Goal: Information Seeking & Learning: Check status

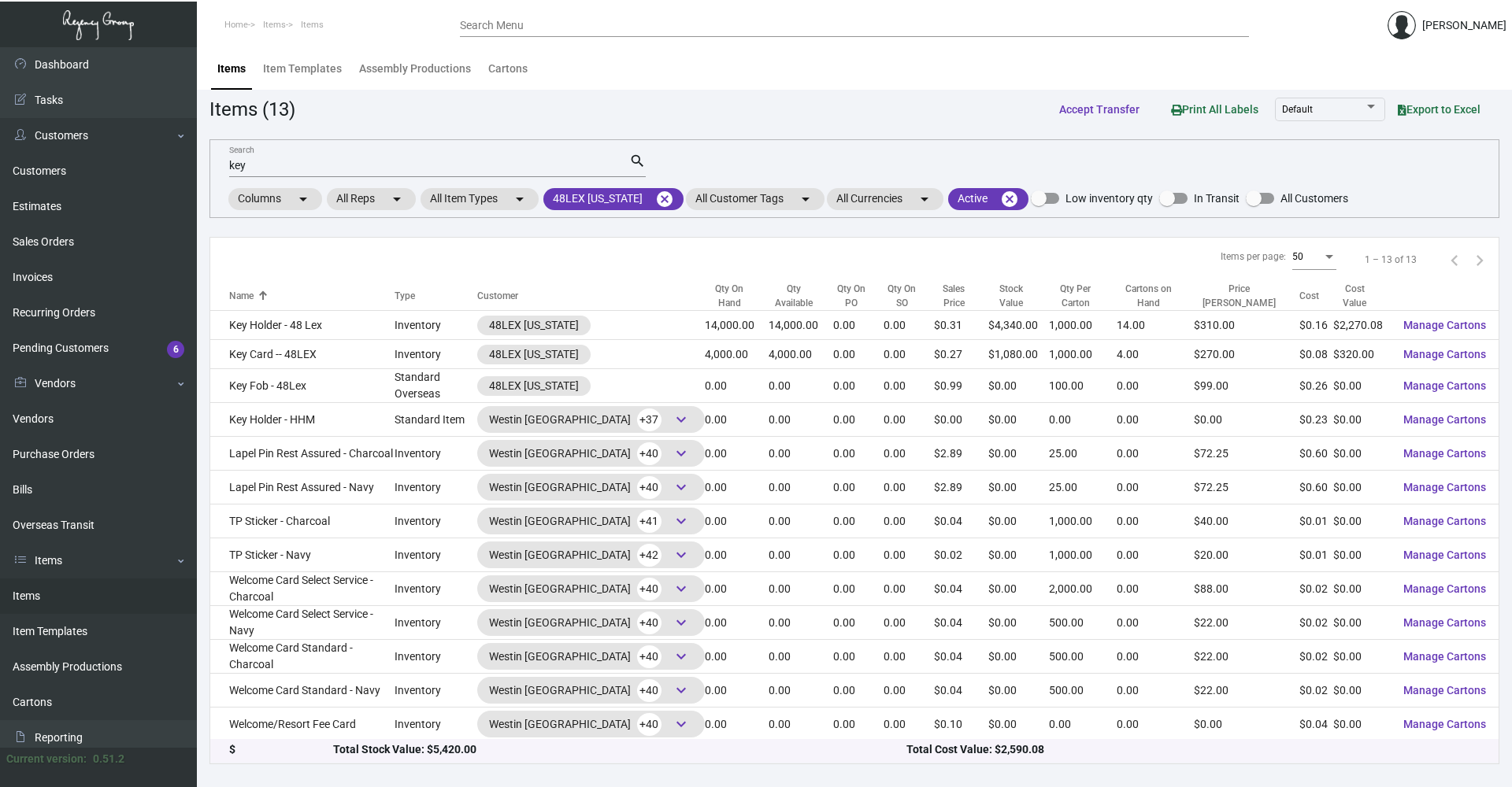
scroll to position [79, 0]
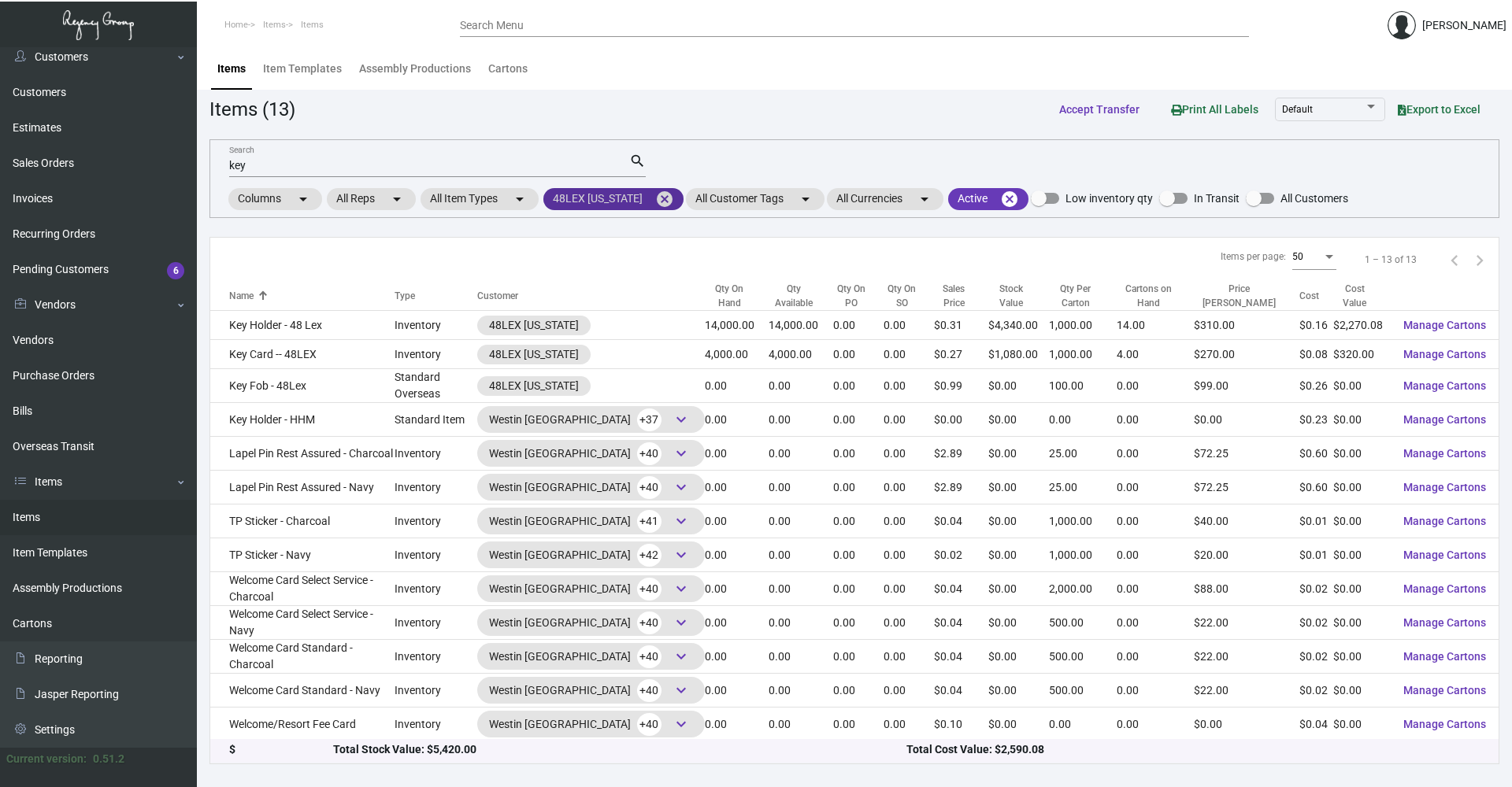
click at [657, 203] on mat-icon "cancel" at bounding box center [665, 200] width 19 height 19
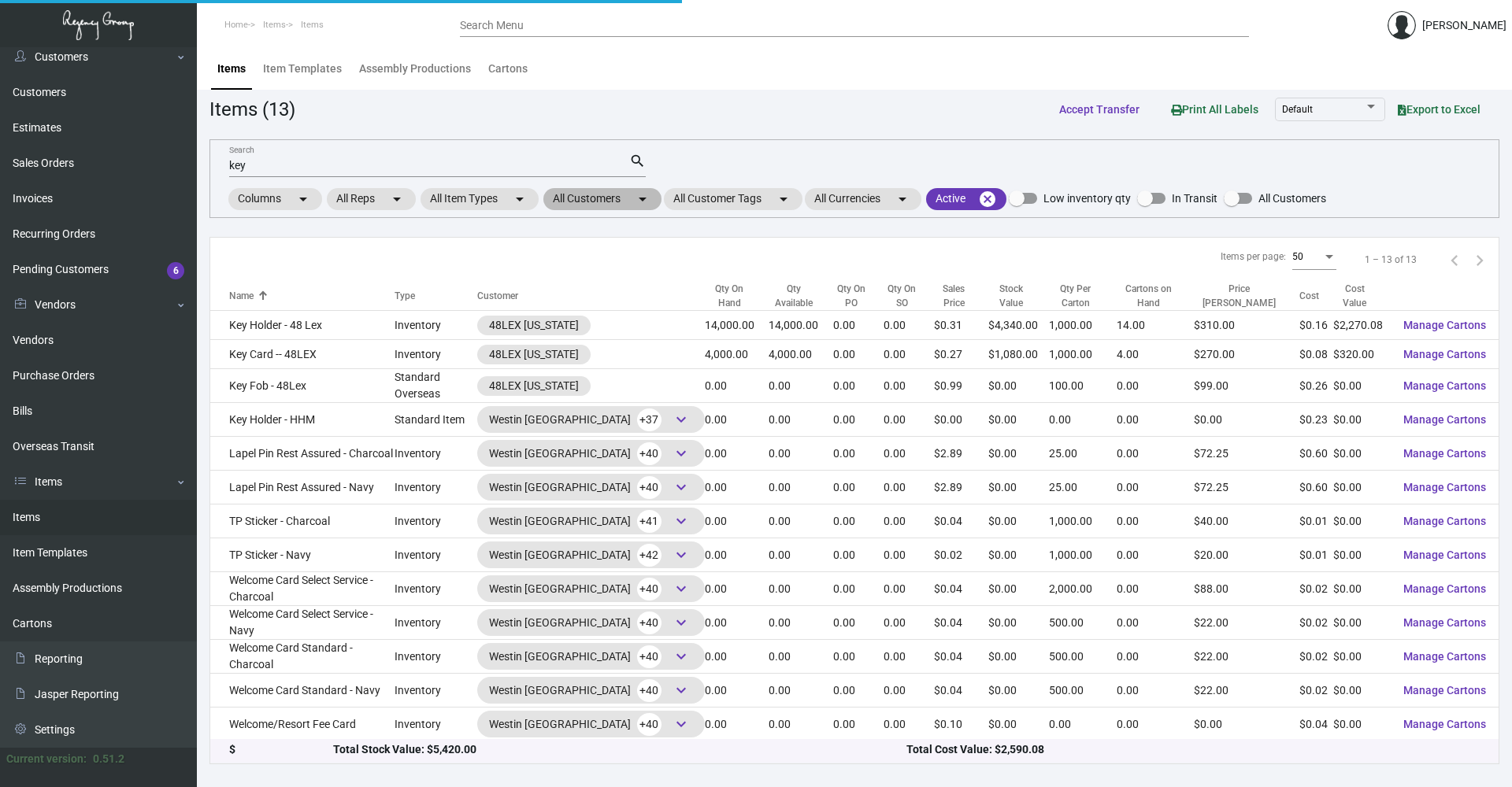
click at [644, 201] on mat-icon "arrow_drop_down" at bounding box center [642, 200] width 19 height 19
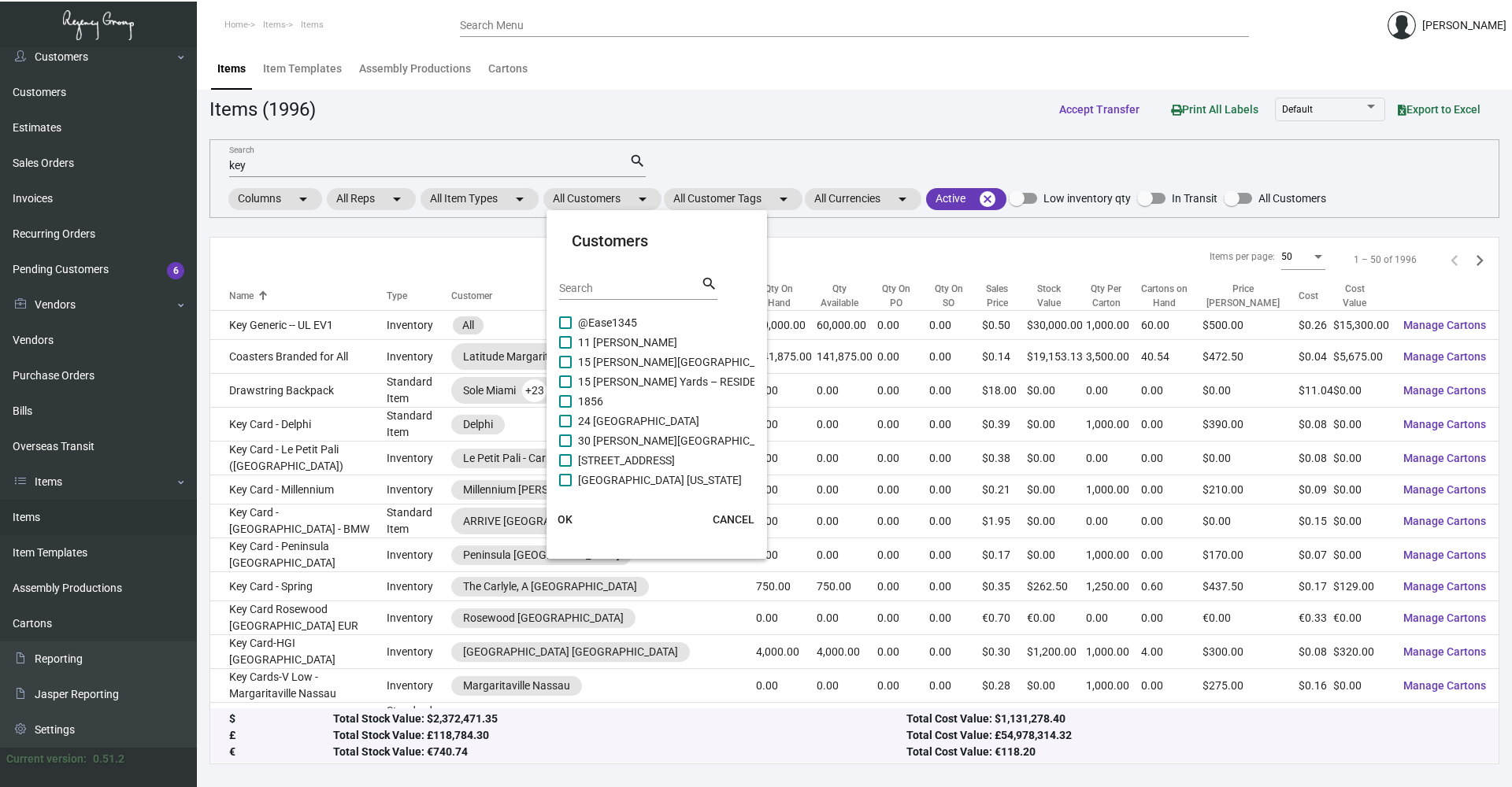
click at [642, 301] on div "Search search" at bounding box center [638, 294] width 158 height 38
click at [629, 293] on input "Search" at bounding box center [629, 289] width 141 height 13
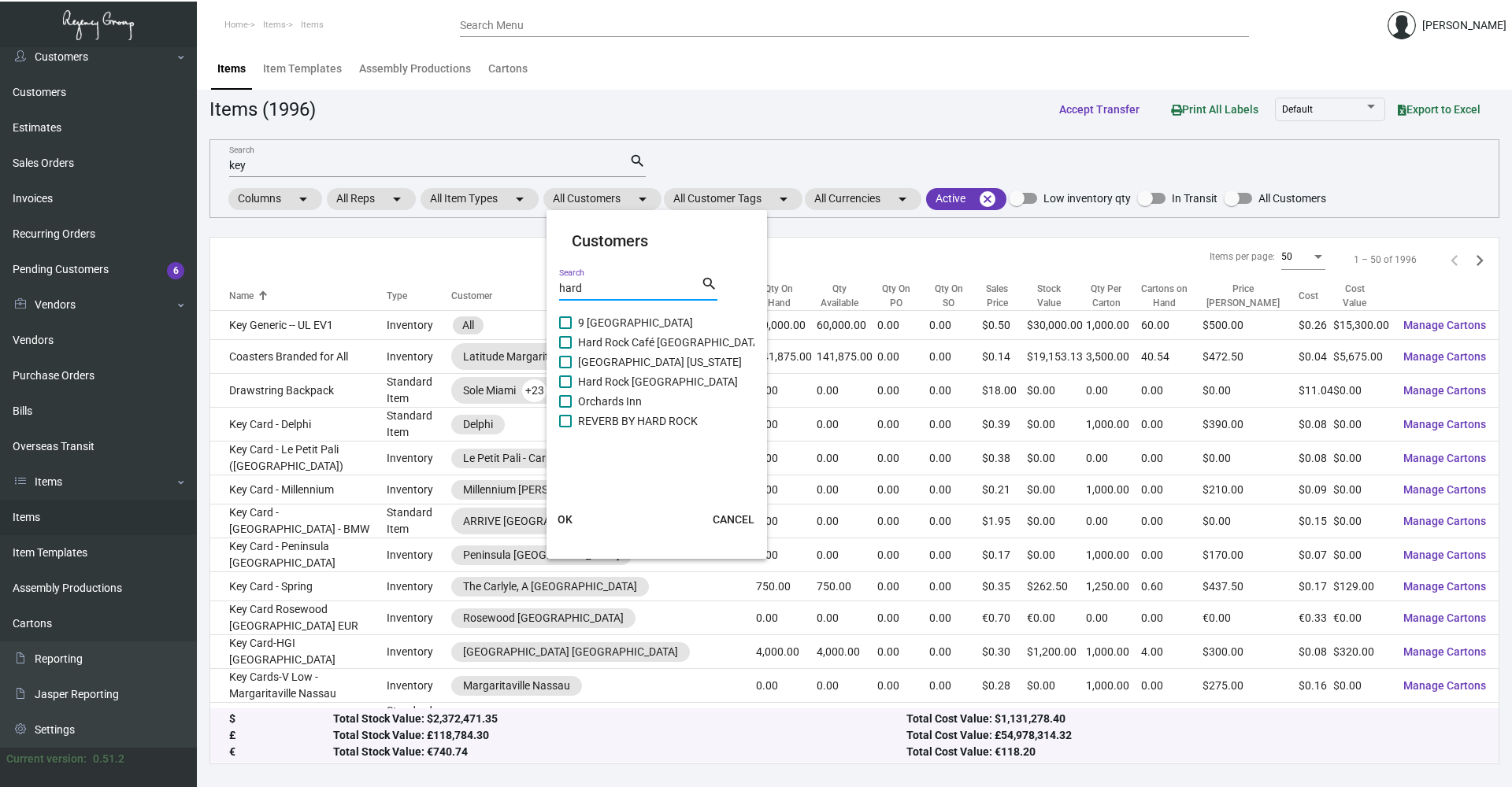
type input "hard"
click at [561, 343] on span at bounding box center [565, 342] width 13 height 13
click at [565, 349] on input "Hard Rock Café [GEOGRAPHIC_DATA]" at bounding box center [565, 349] width 1 height 1
checkbox input "true"
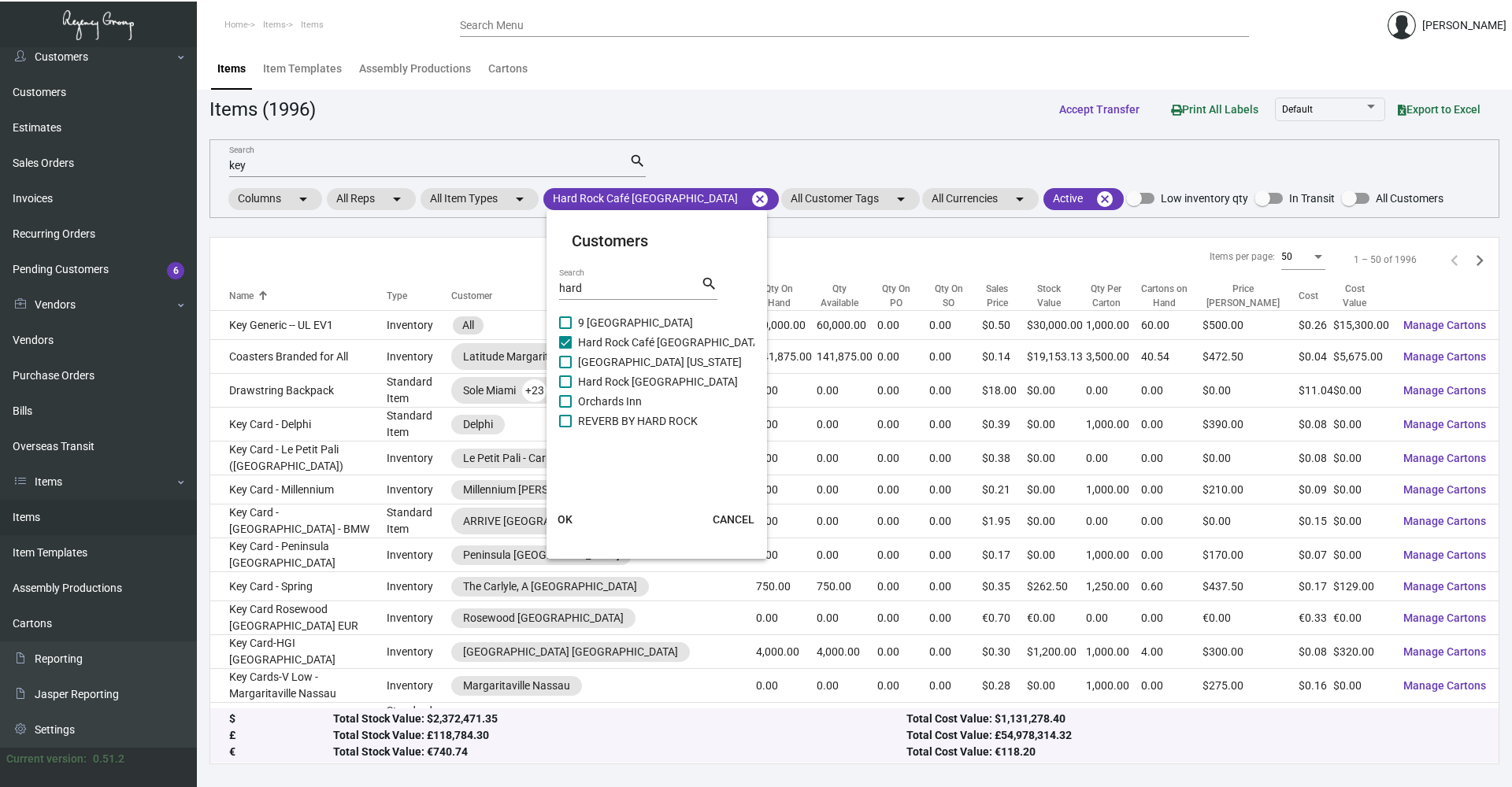
click at [568, 357] on span at bounding box center [565, 362] width 13 height 13
click at [565, 369] on input "[GEOGRAPHIC_DATA] [US_STATE]" at bounding box center [565, 369] width 1 height 1
checkbox input "true"
click at [569, 380] on span at bounding box center [565, 382] width 13 height 13
click at [565, 388] on input "Hard Rock [GEOGRAPHIC_DATA]" at bounding box center [565, 388] width 1 height 1
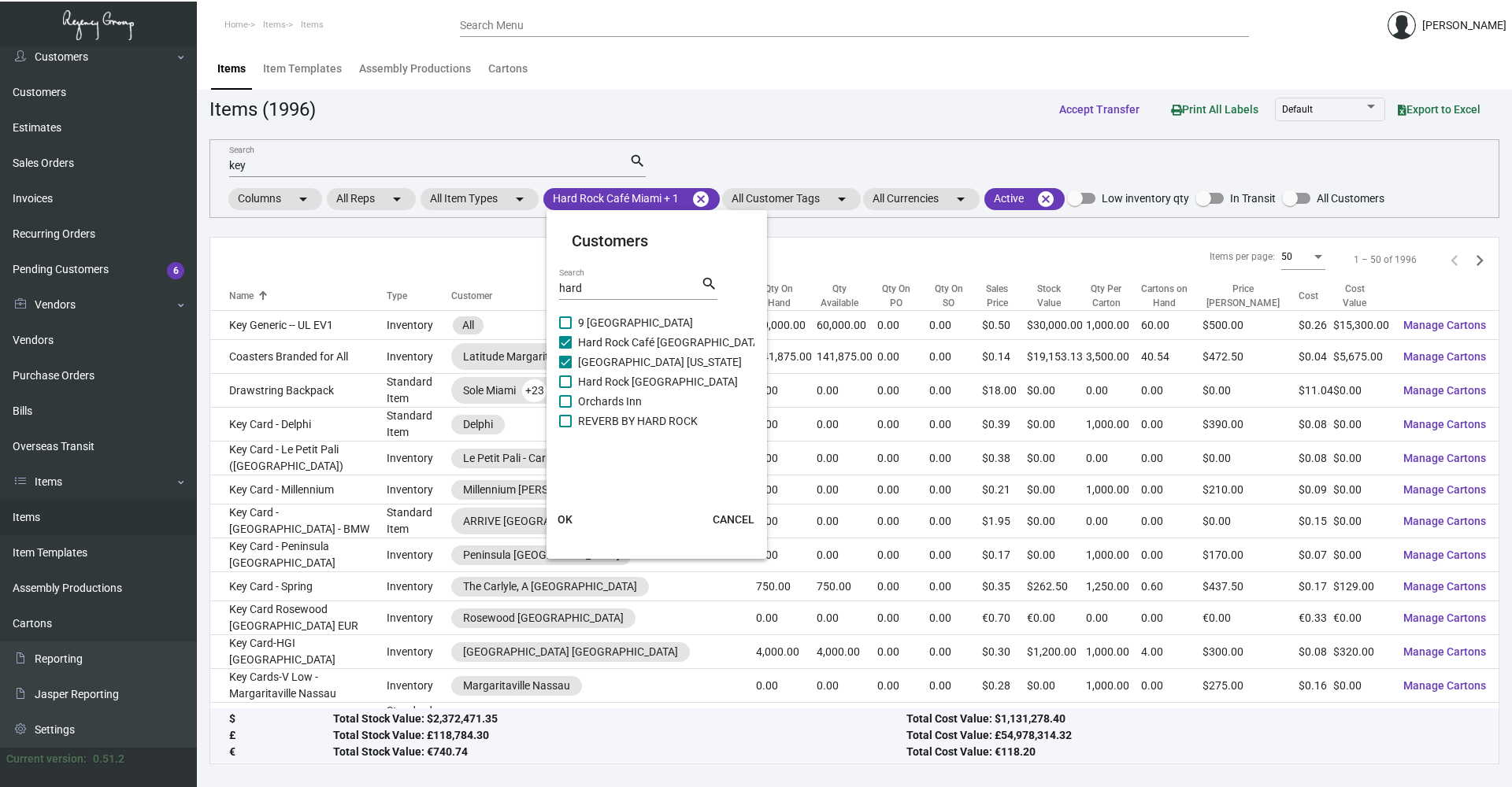
checkbox input "true"
click at [565, 524] on span "OK" at bounding box center [564, 520] width 15 height 13
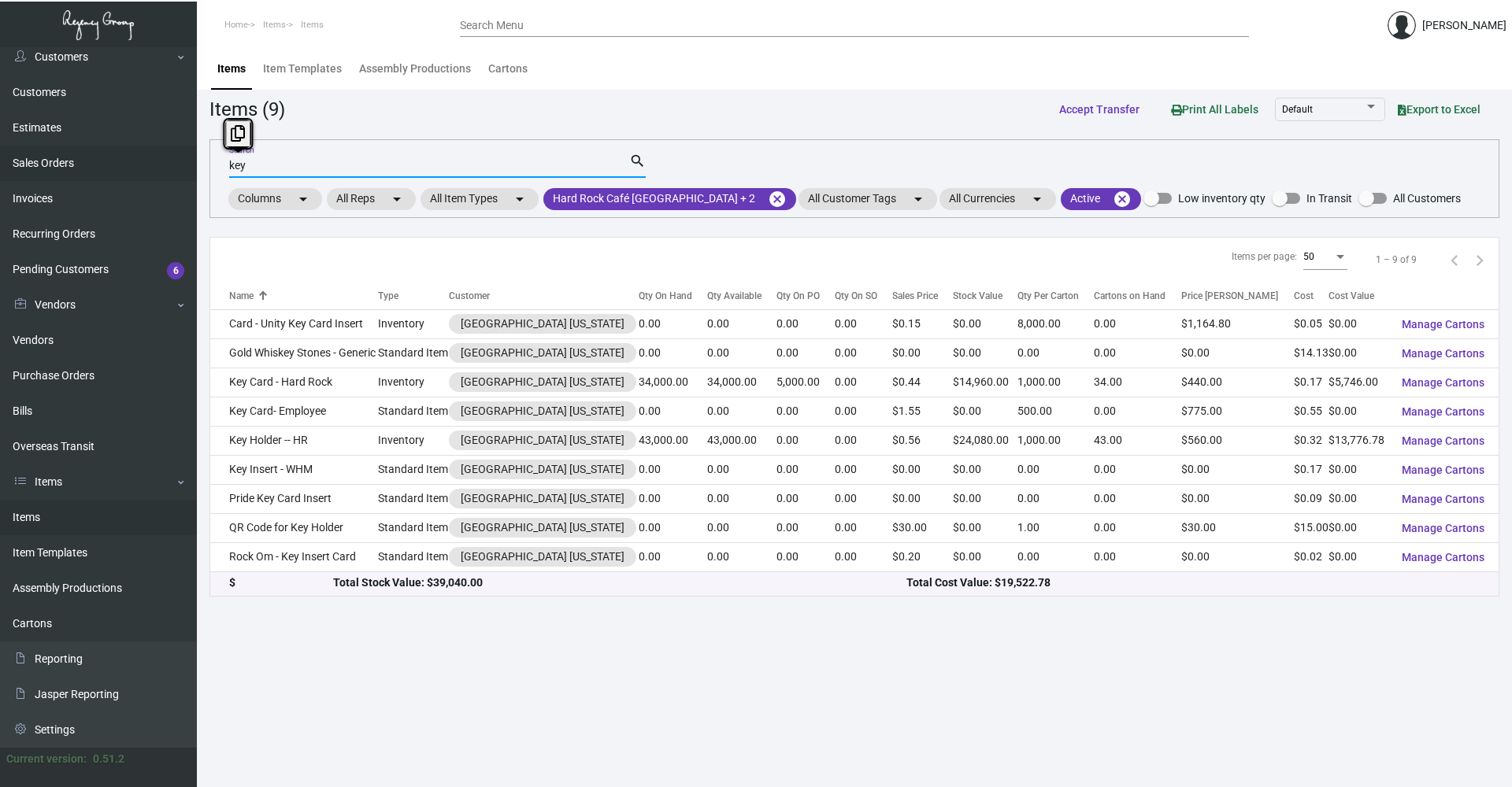
drag, startPoint x: 273, startPoint y: 169, endPoint x: 179, endPoint y: 172, distance: 94.0
click at [179, 172] on div "Dashboard Dashboard Tasks Customers Customers Estimates Sales Orders Invoices R…" at bounding box center [756, 416] width 1512 height 740
type input "string"
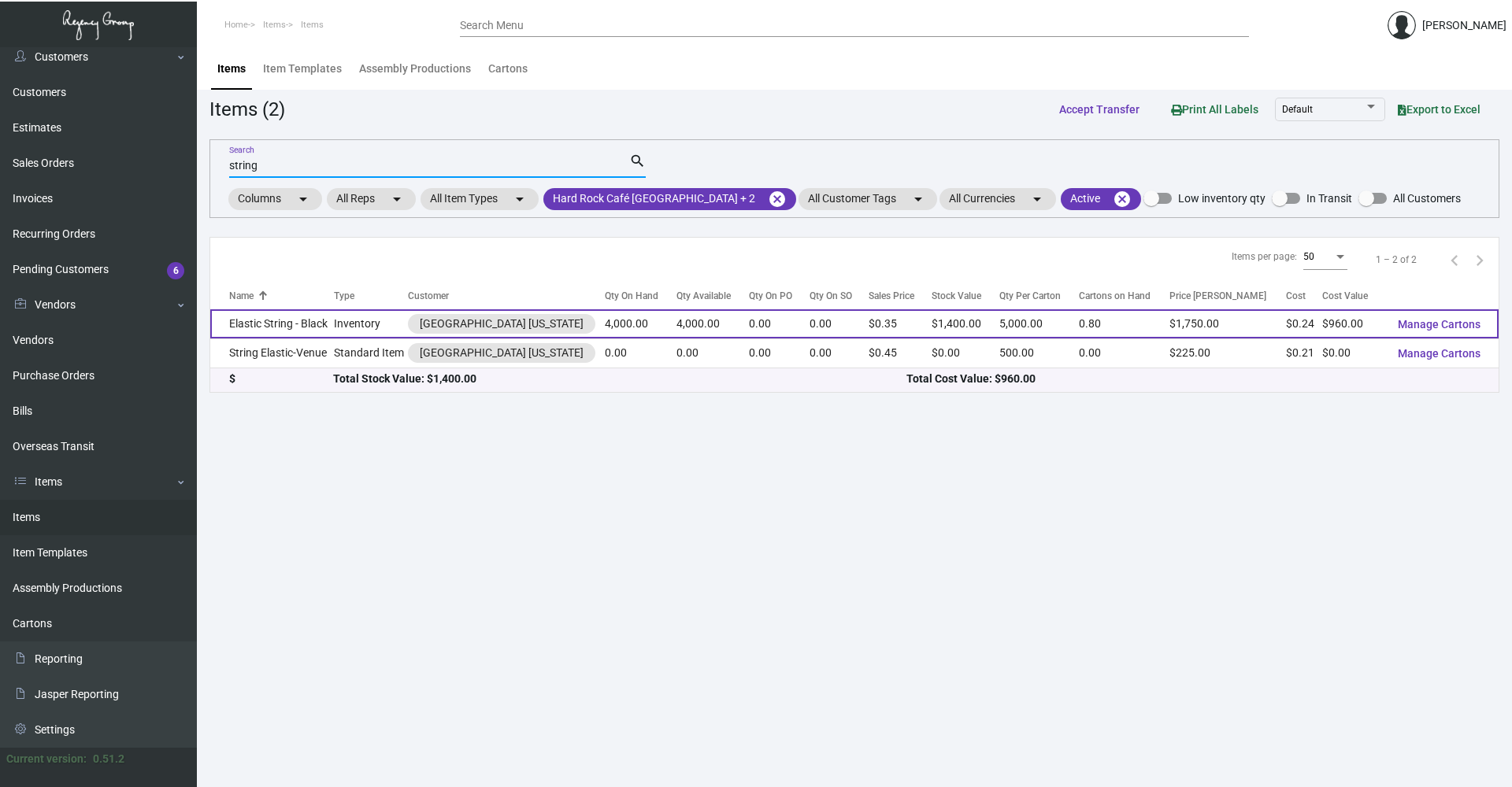
click at [302, 331] on td "Elastic String - Black" at bounding box center [272, 325] width 123 height 30
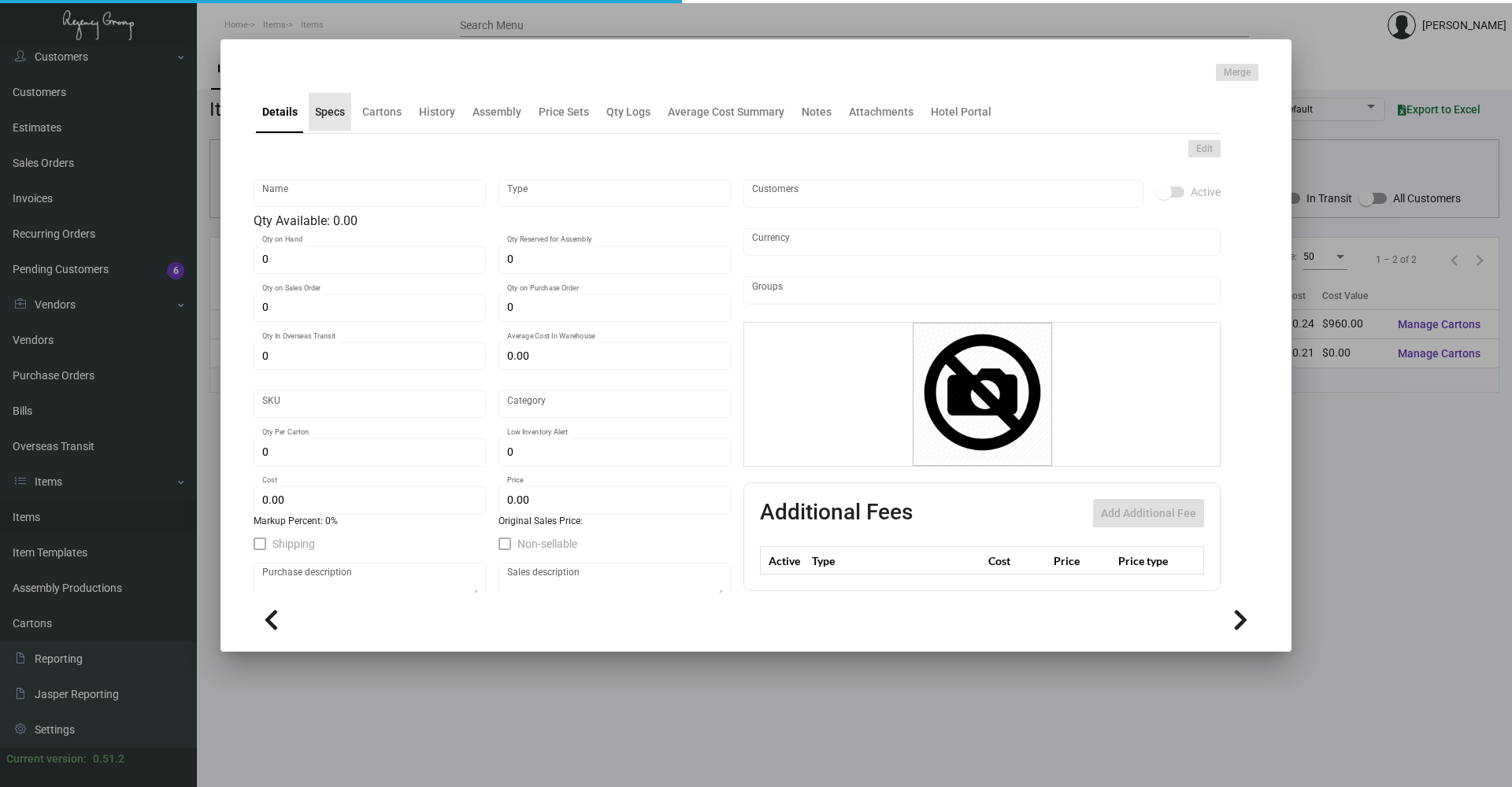
click at [321, 115] on div "Specs" at bounding box center [330, 112] width 30 height 16
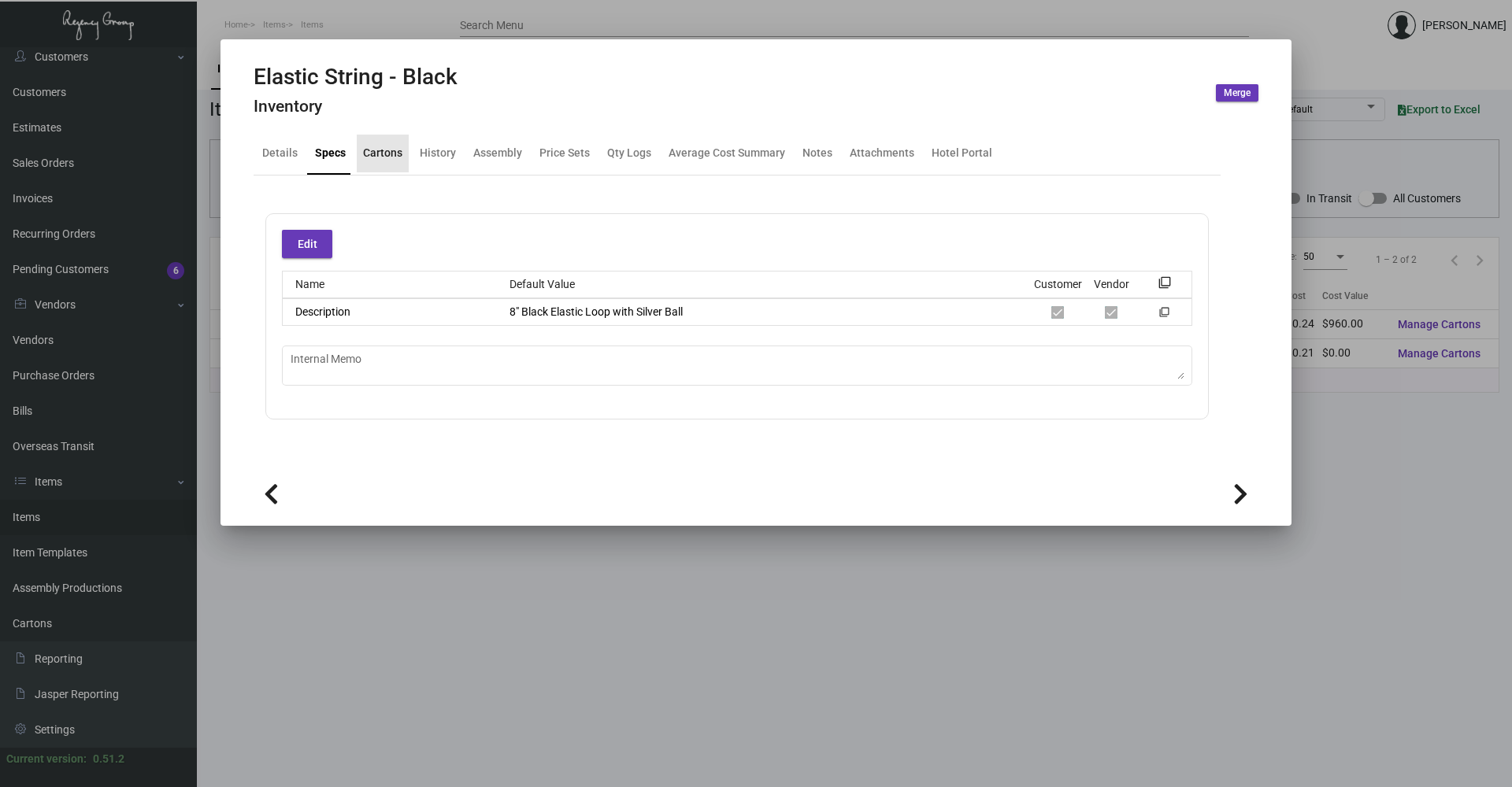
click at [381, 140] on div "Cartons" at bounding box center [383, 154] width 52 height 38
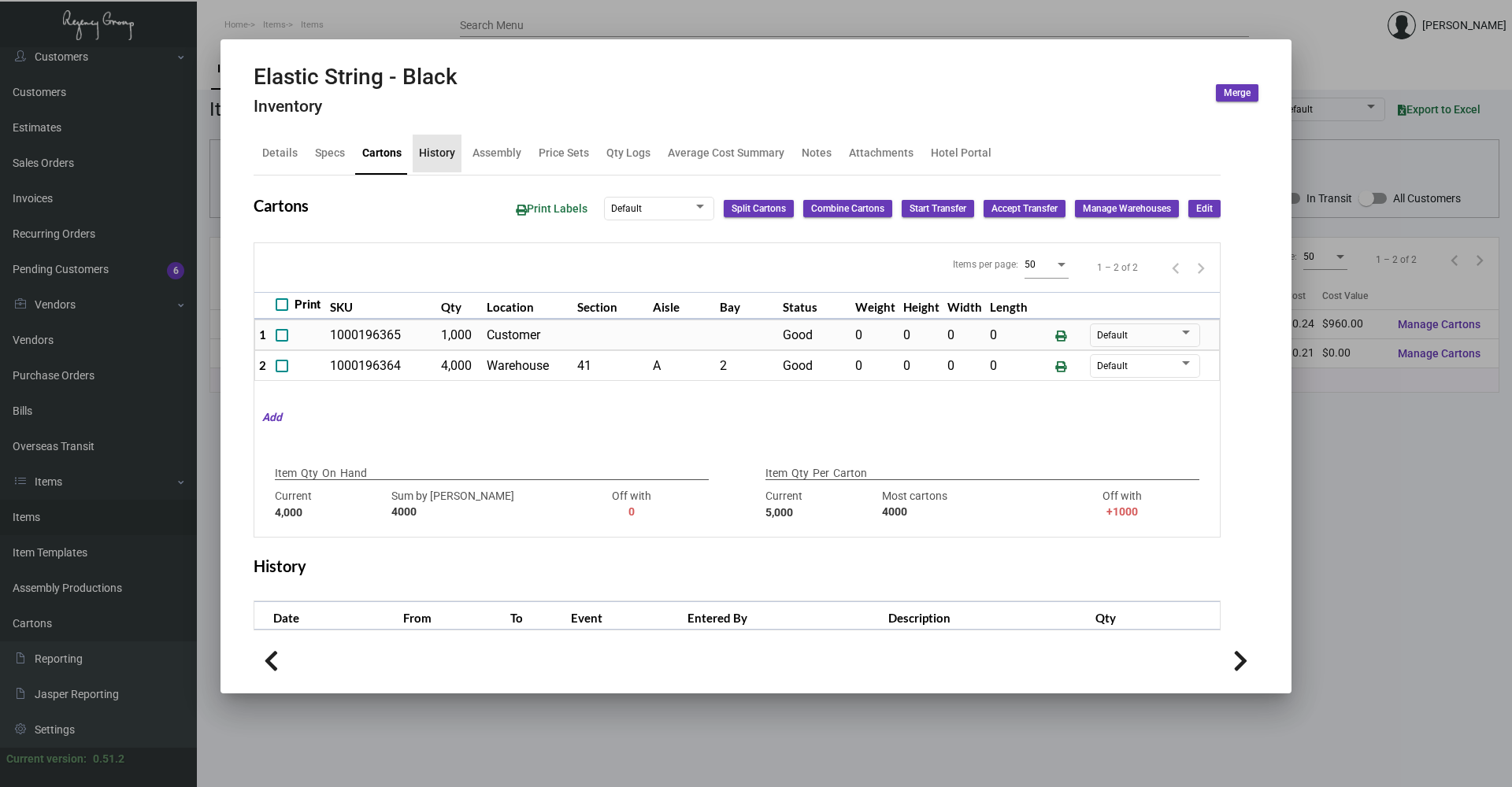
click at [427, 150] on div "History" at bounding box center [437, 153] width 36 height 16
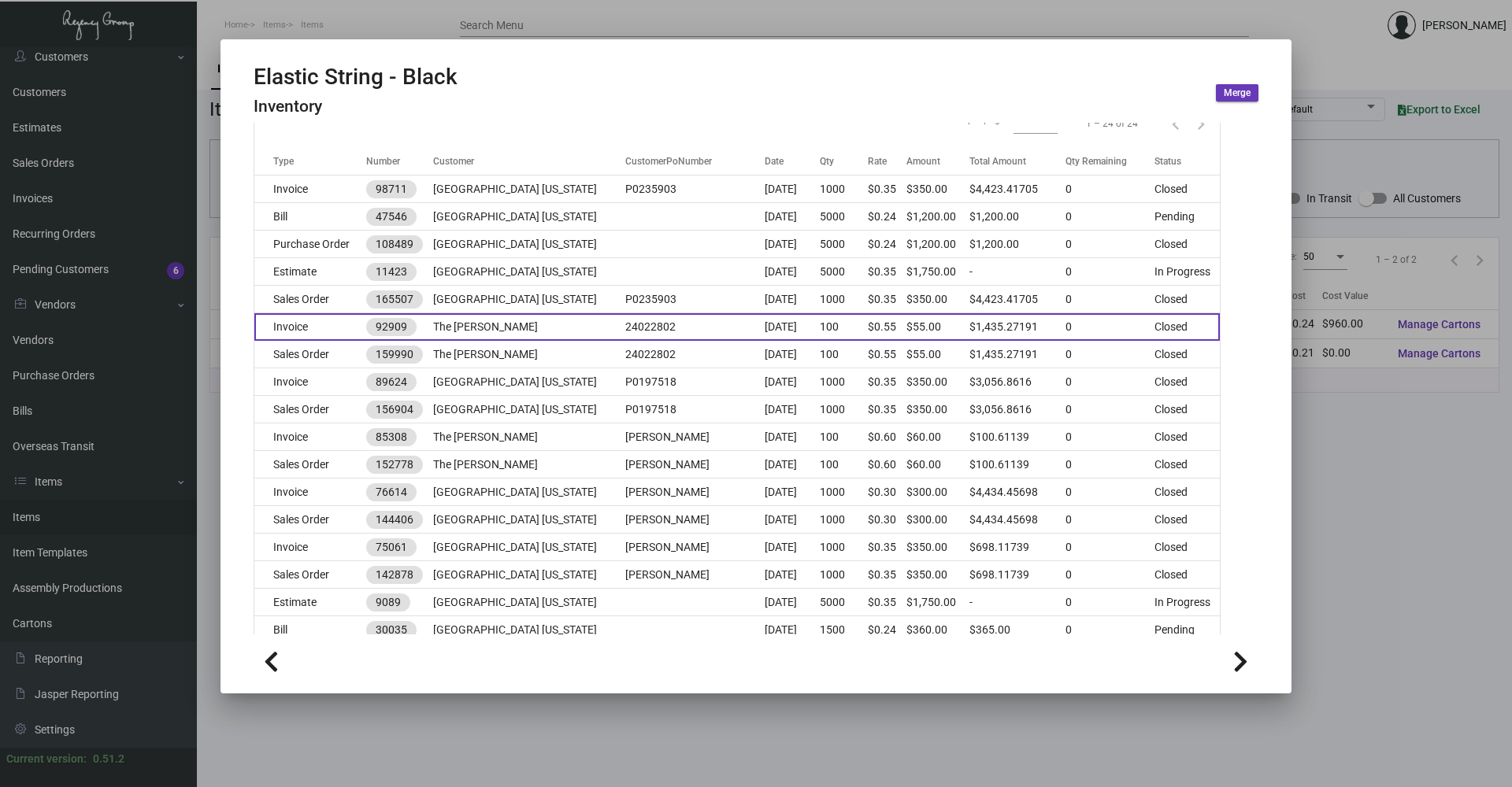
scroll to position [236, 0]
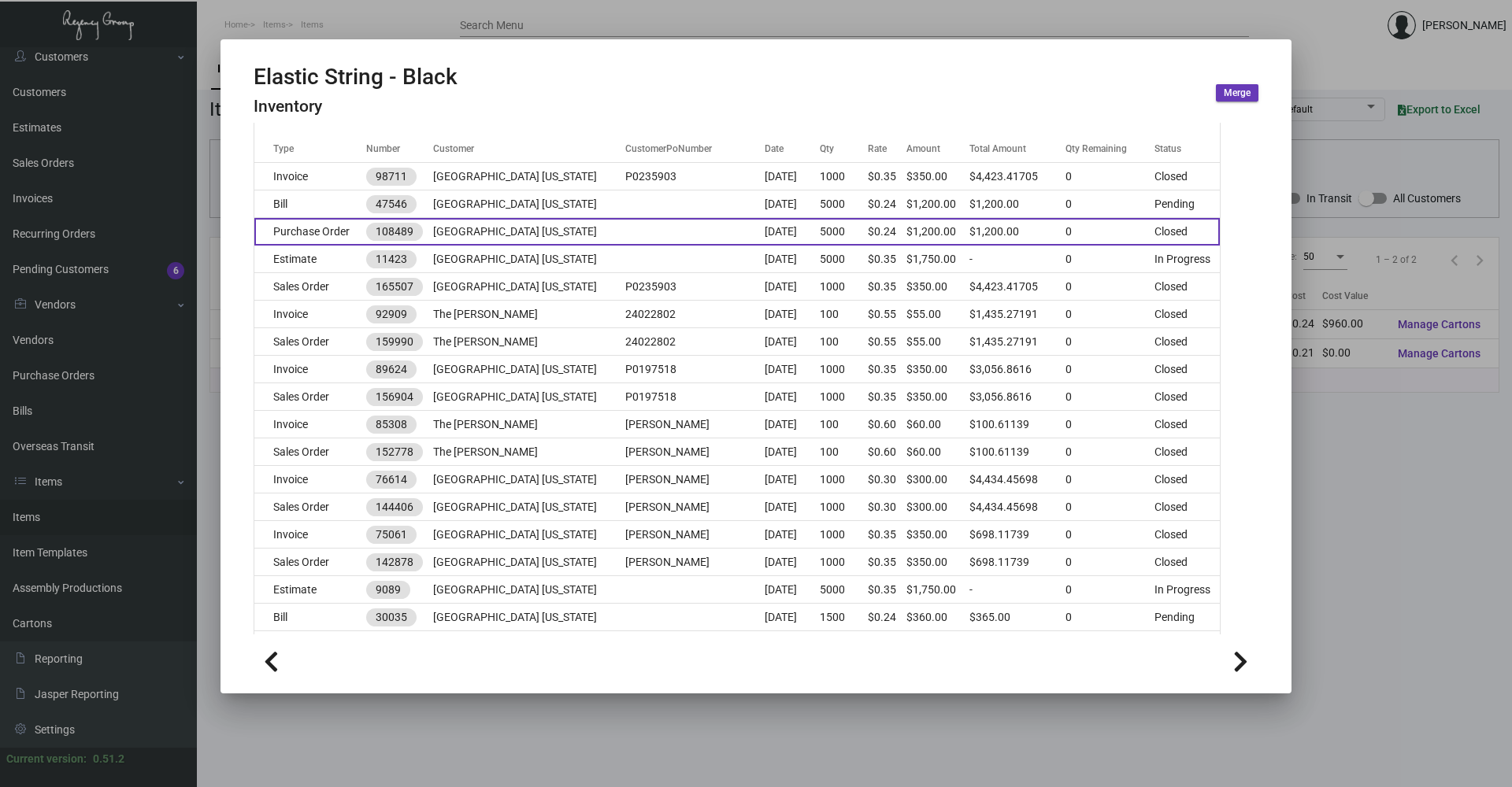
click at [625, 238] on td at bounding box center [694, 232] width 140 height 28
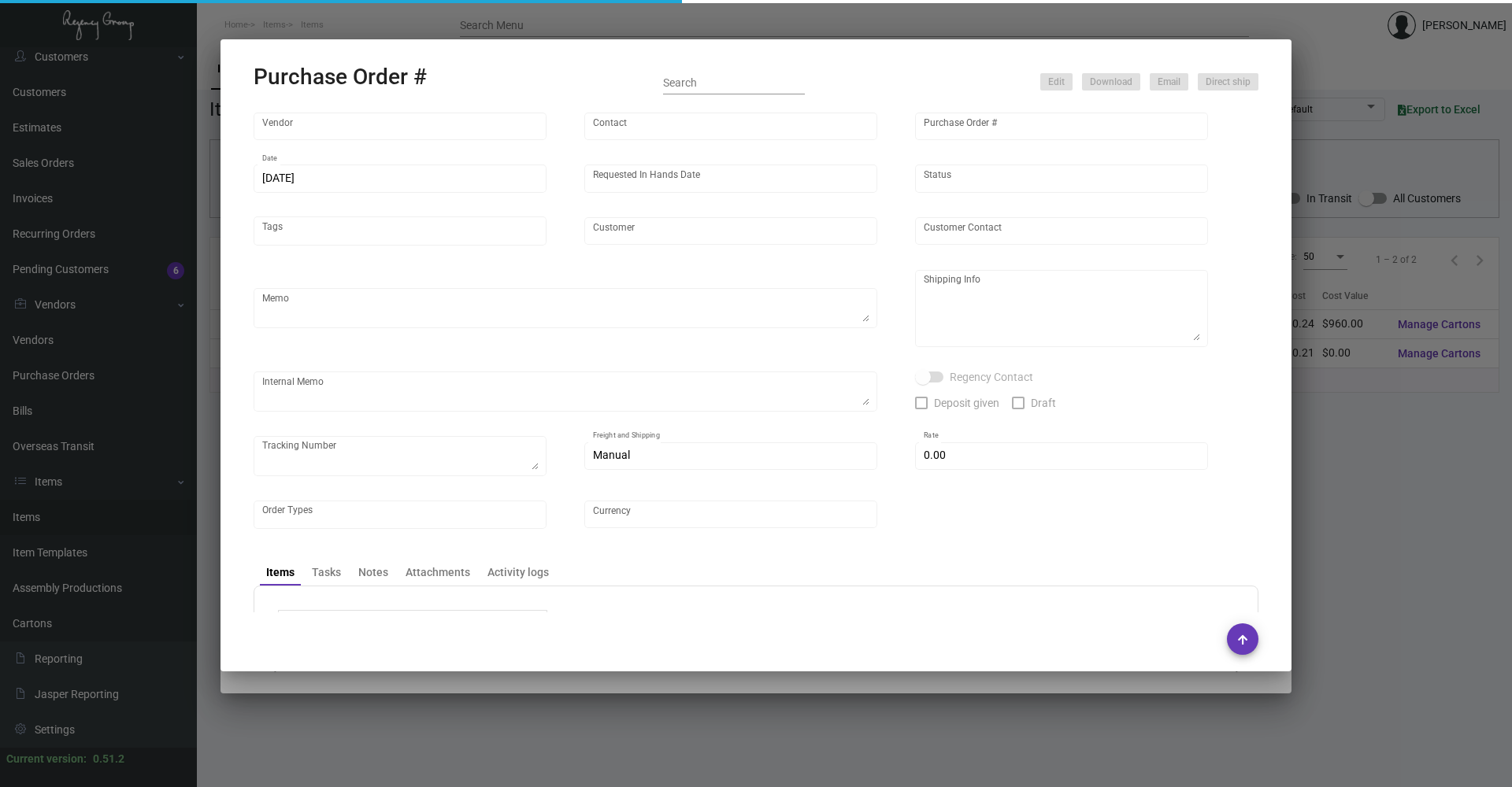
type input "[GEOGRAPHIC_DATA]"
type input "[PERSON_NAME]-Small"
type input "108489"
type input "[DATE]"
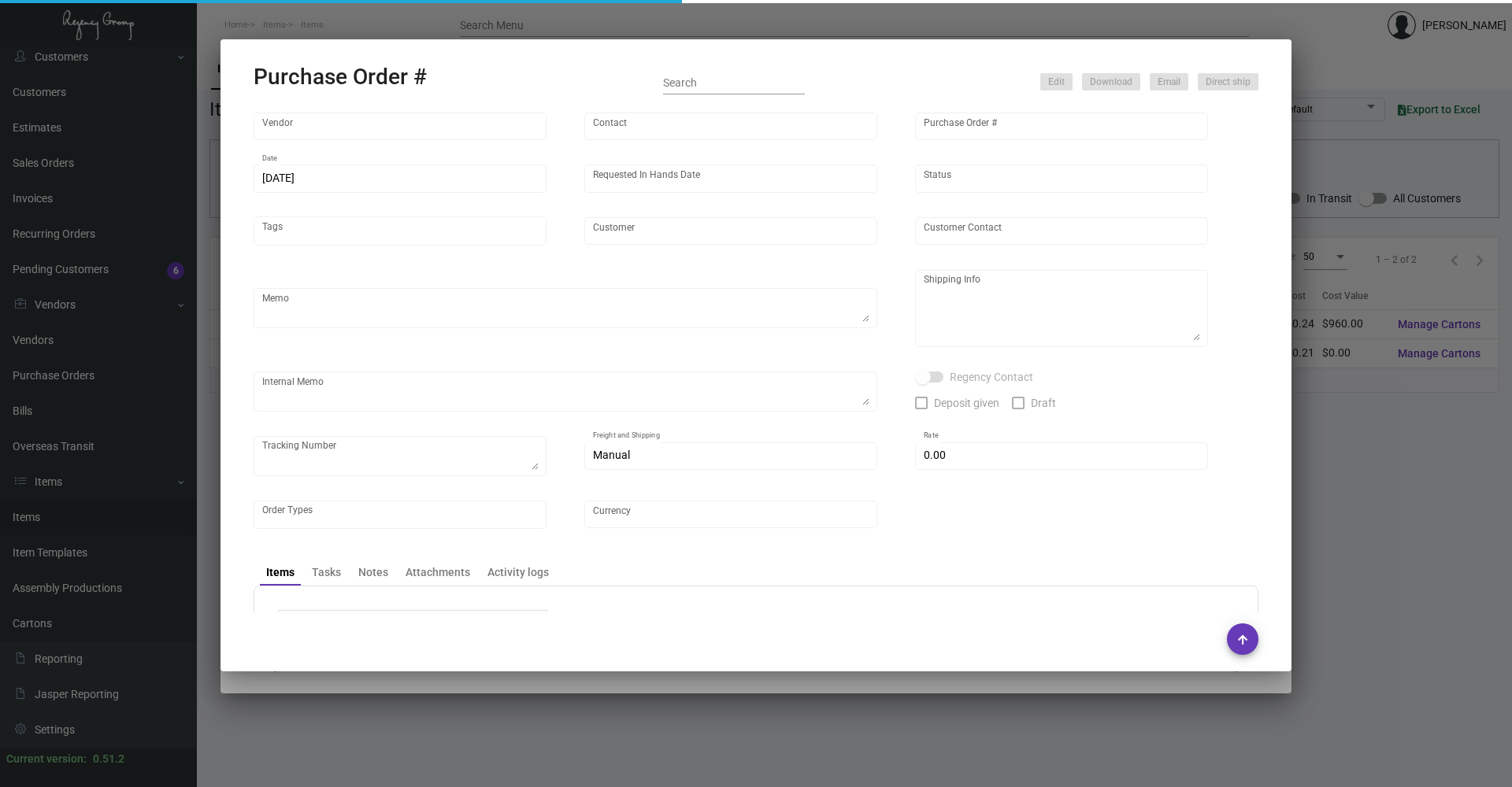
type input "[GEOGRAPHIC_DATA] [US_STATE]"
type textarea "Reorder - Purchase Order #94451 / Ship on UPS# 1AY276"
type textarea "Regency Group NJ - [PERSON_NAME] [STREET_ADDRESS]"
type textarea "12/4 - AP sent ACH."
checkbox input "true"
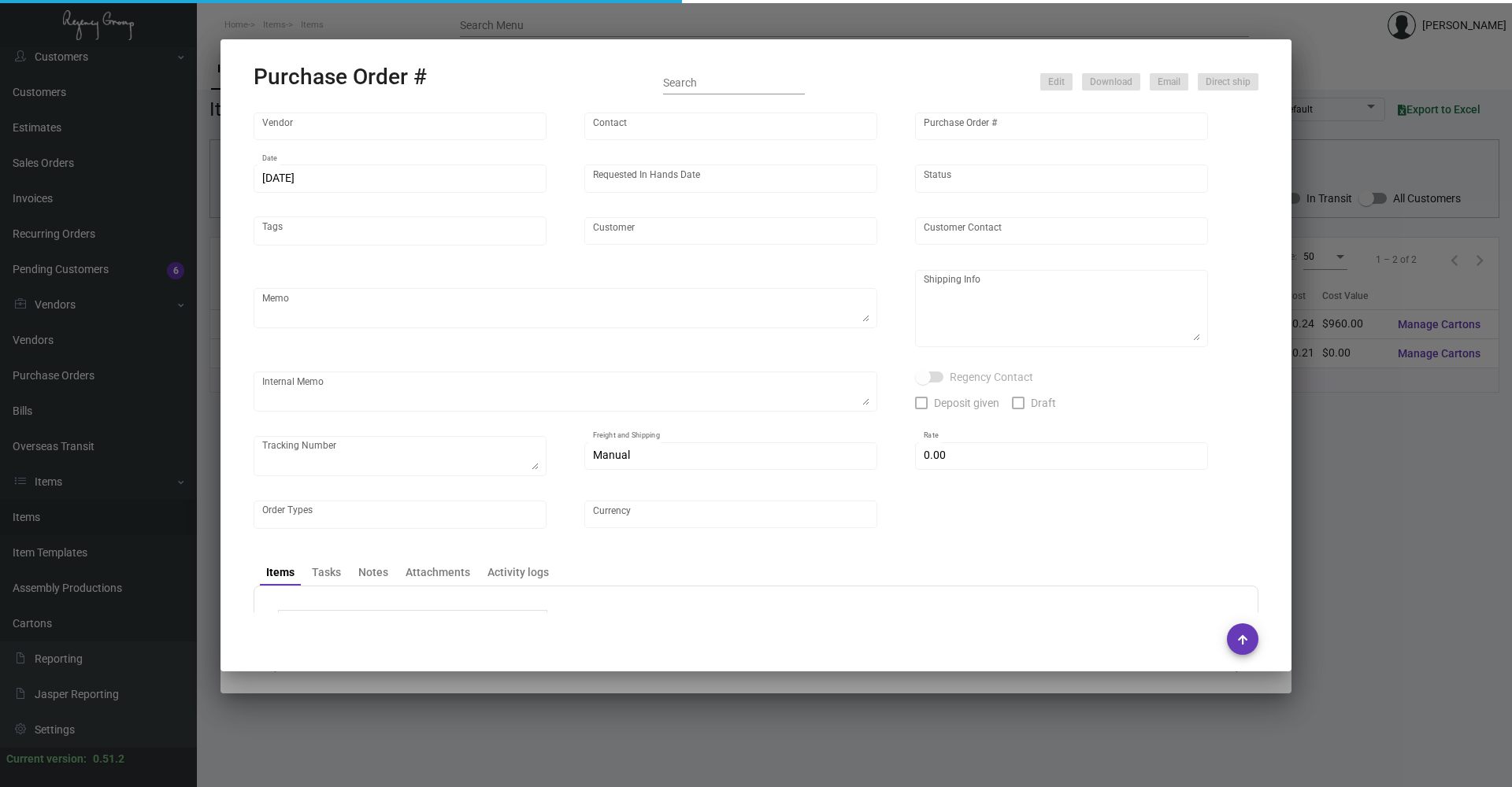
checkbox input "true"
type input "$ 0.00"
type input "United States Dollar $"
